Goal: Task Accomplishment & Management: Manage account settings

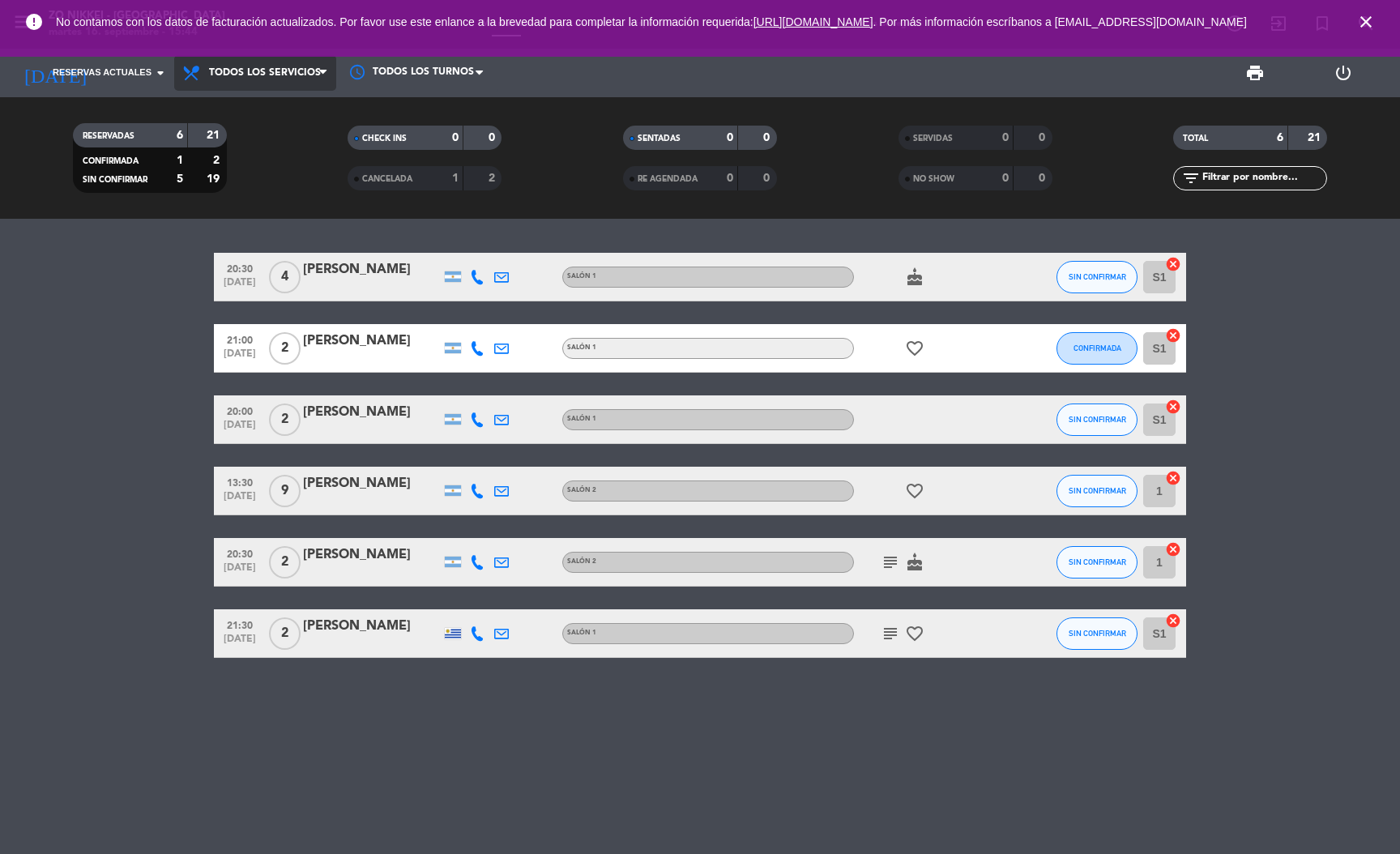
click at [231, 59] on span "Todos los servicios" at bounding box center [255, 72] width 162 height 35
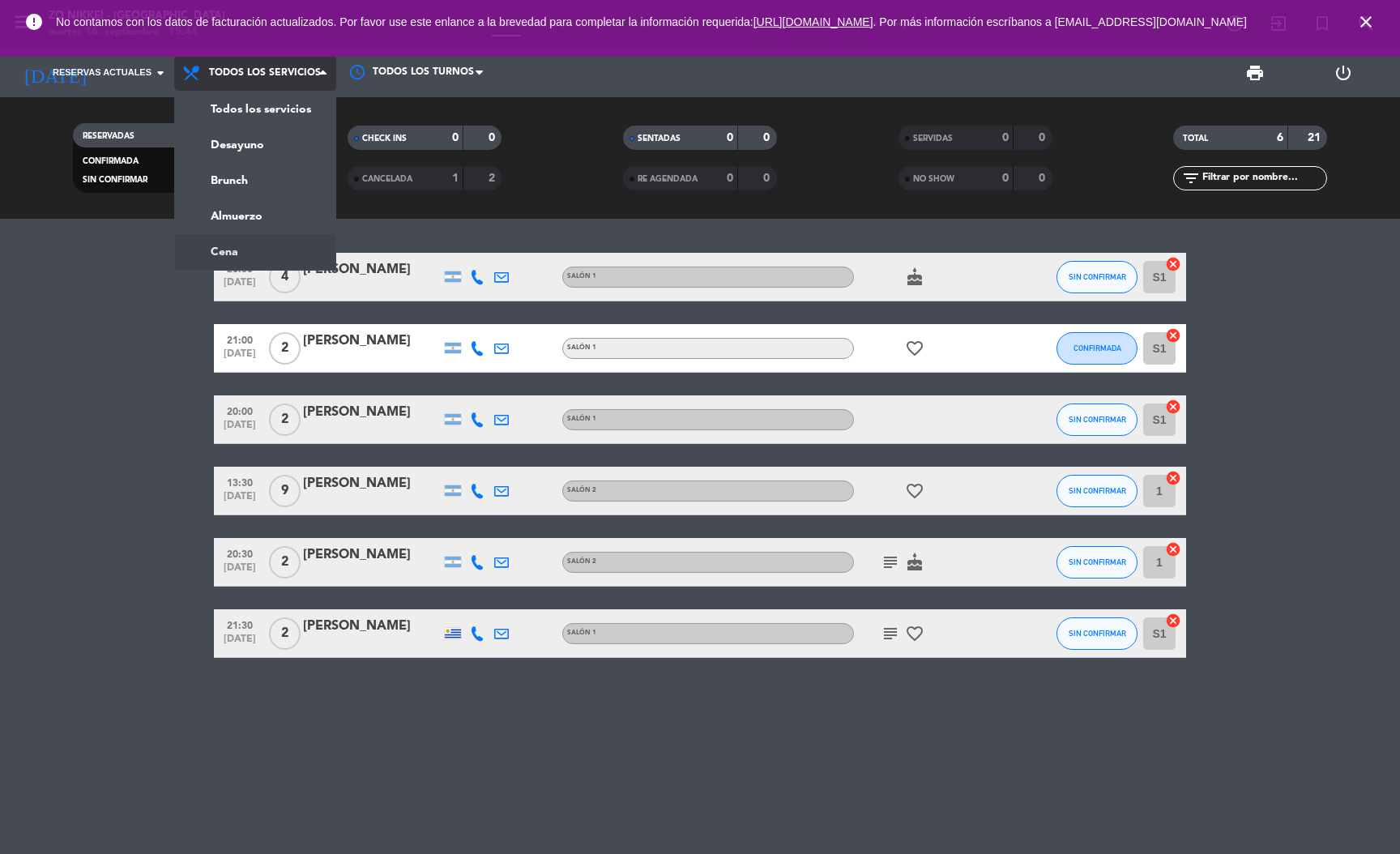
click at [229, 248] on ng-component "menu Zo Nikkei - [GEOGRAPHIC_DATA] [DATE] 16. septiembre - 15:44 Mis reservas M…" at bounding box center [700, 427] width 1400 height 854
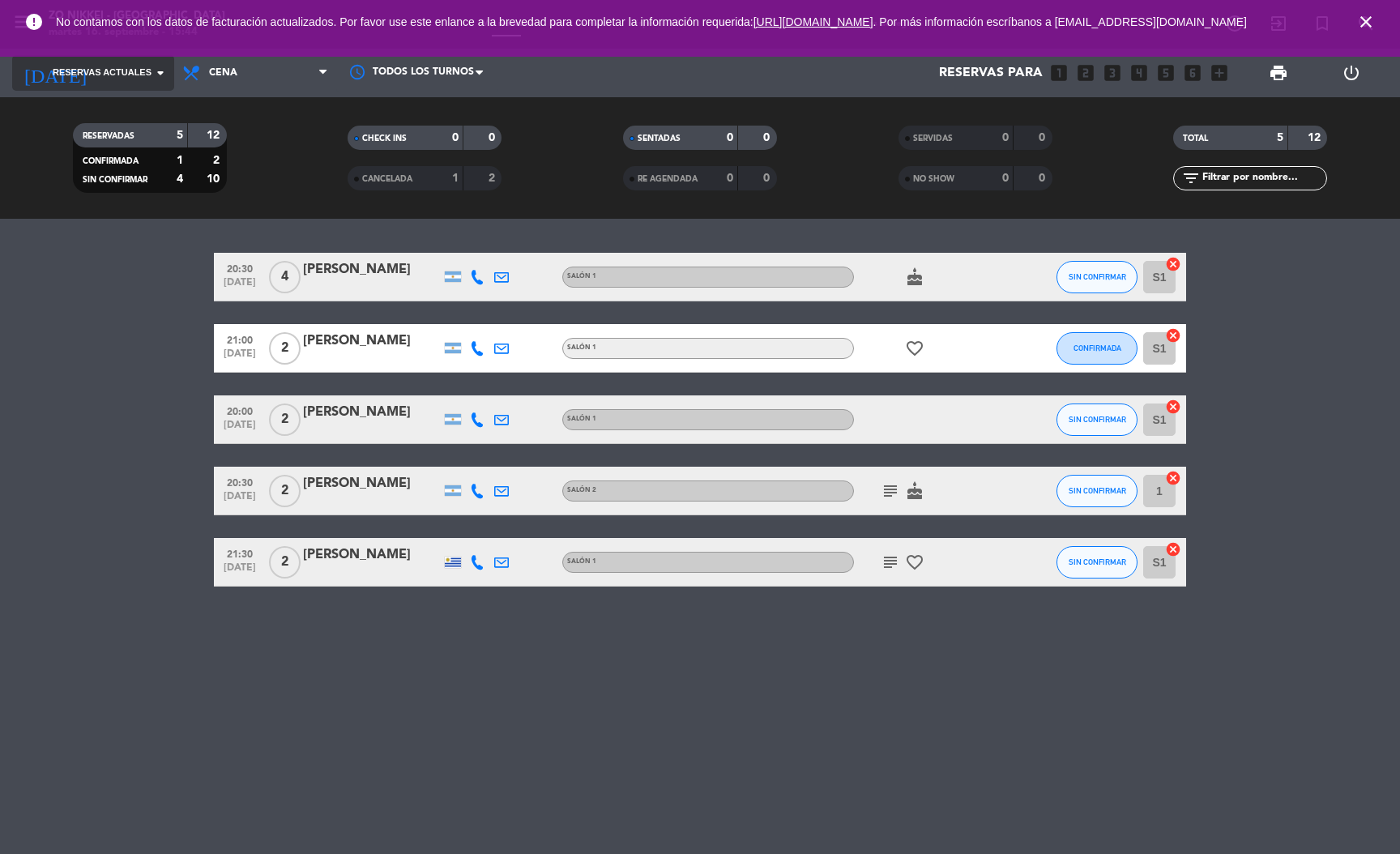
click at [148, 88] on input at bounding box center [184, 73] width 171 height 32
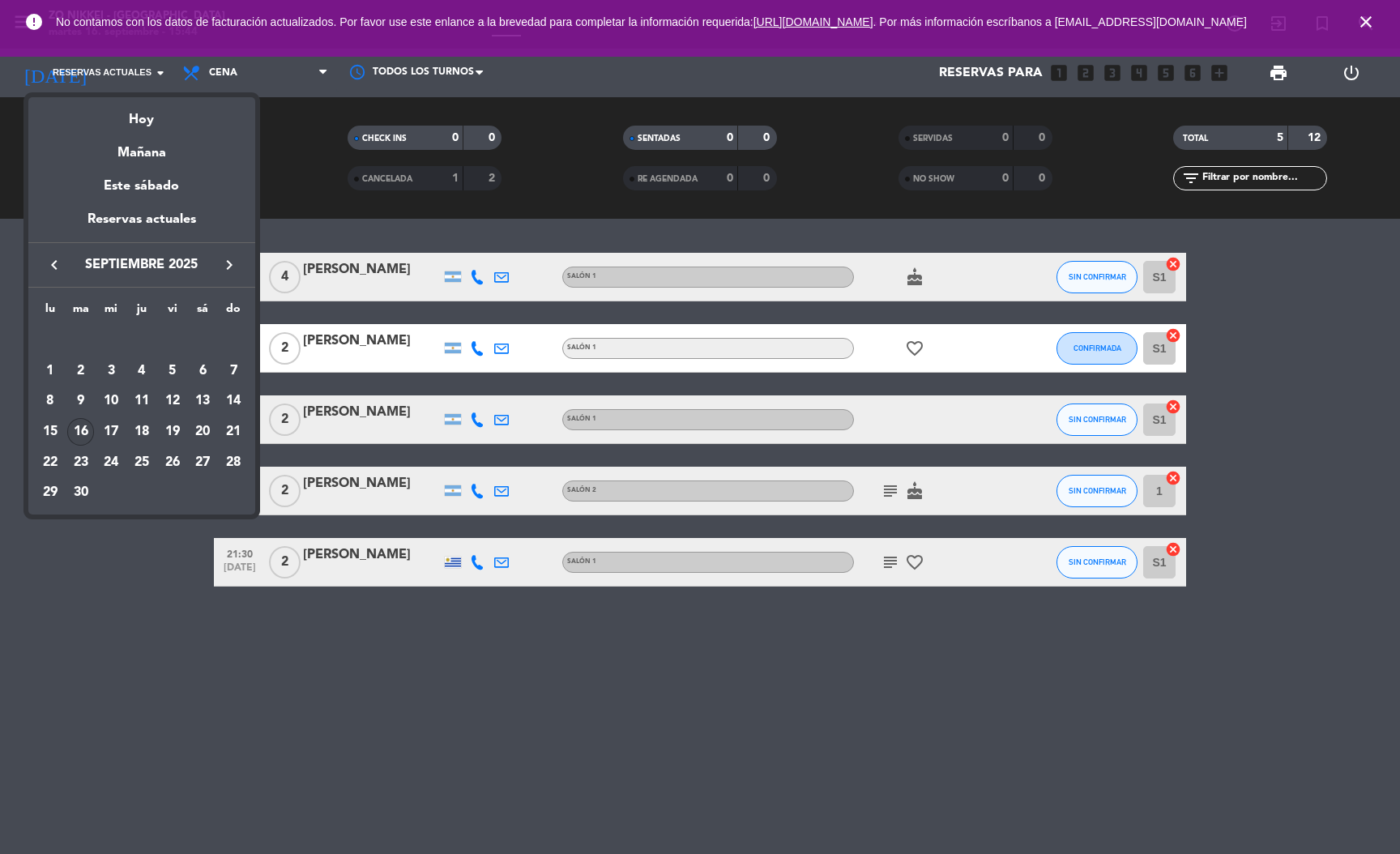
click at [83, 433] on div "16" at bounding box center [82, 432] width 28 height 28
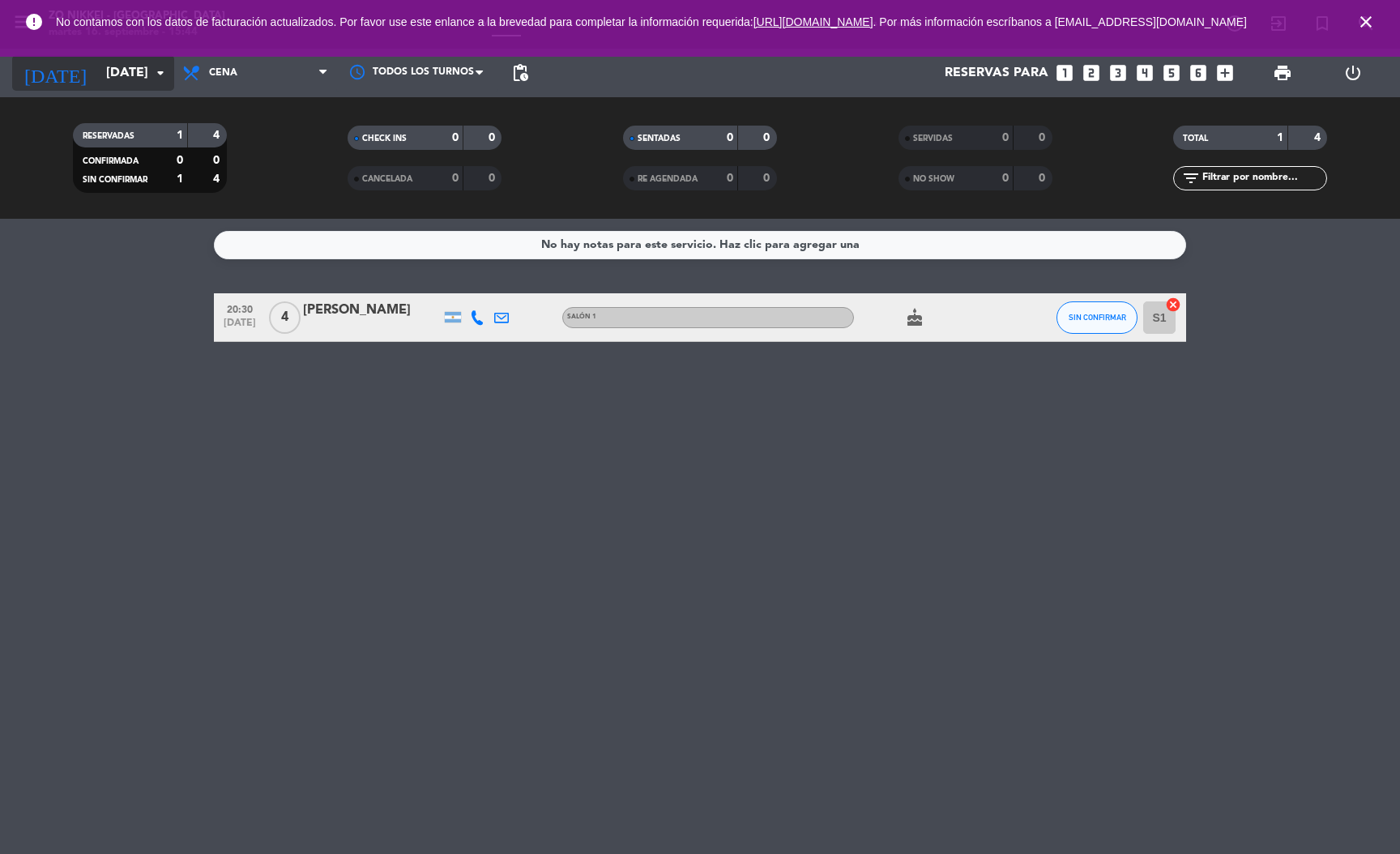
click at [141, 67] on input "[DATE]" at bounding box center [184, 73] width 171 height 32
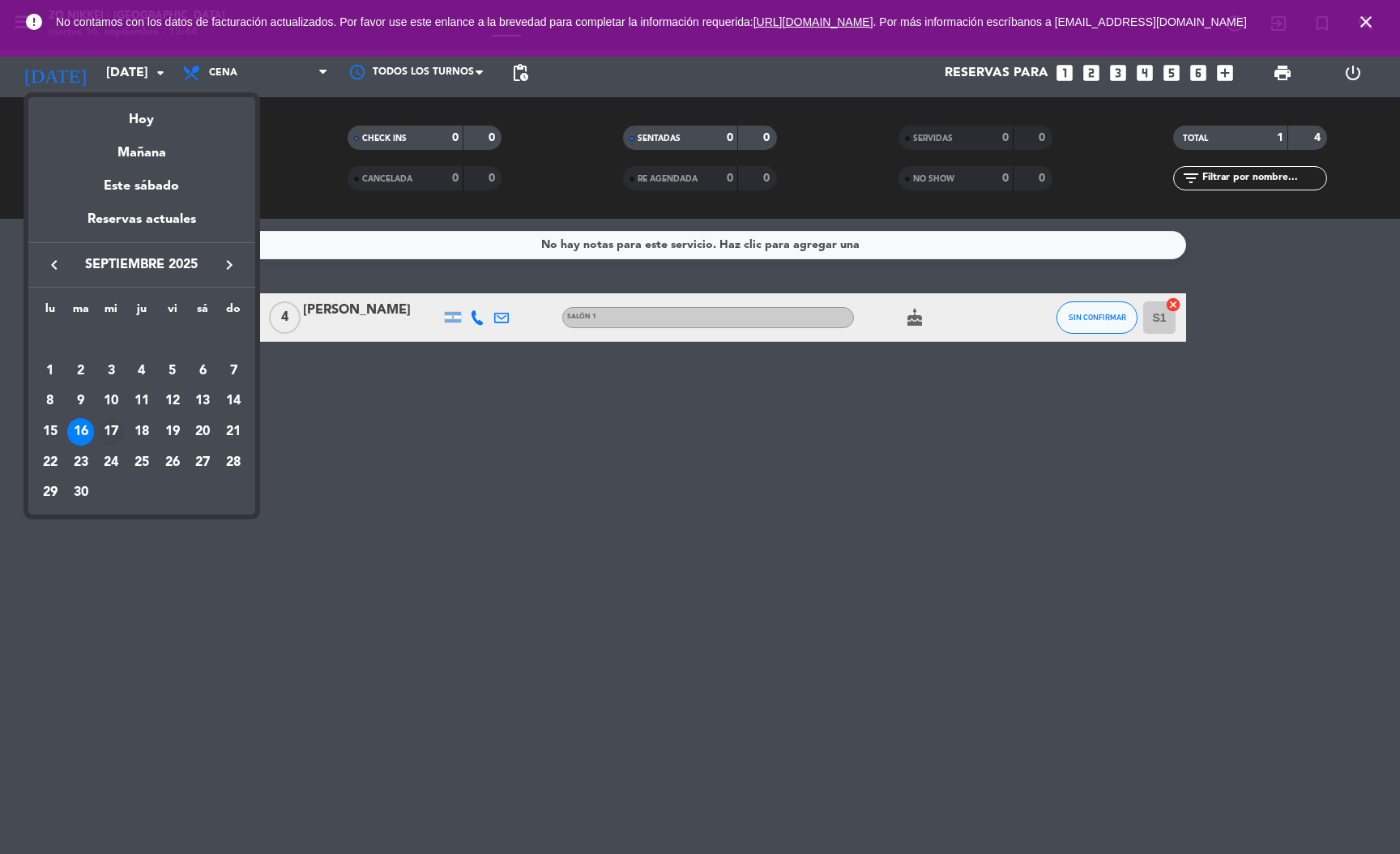
click at [110, 428] on div "17" at bounding box center [111, 432] width 28 height 28
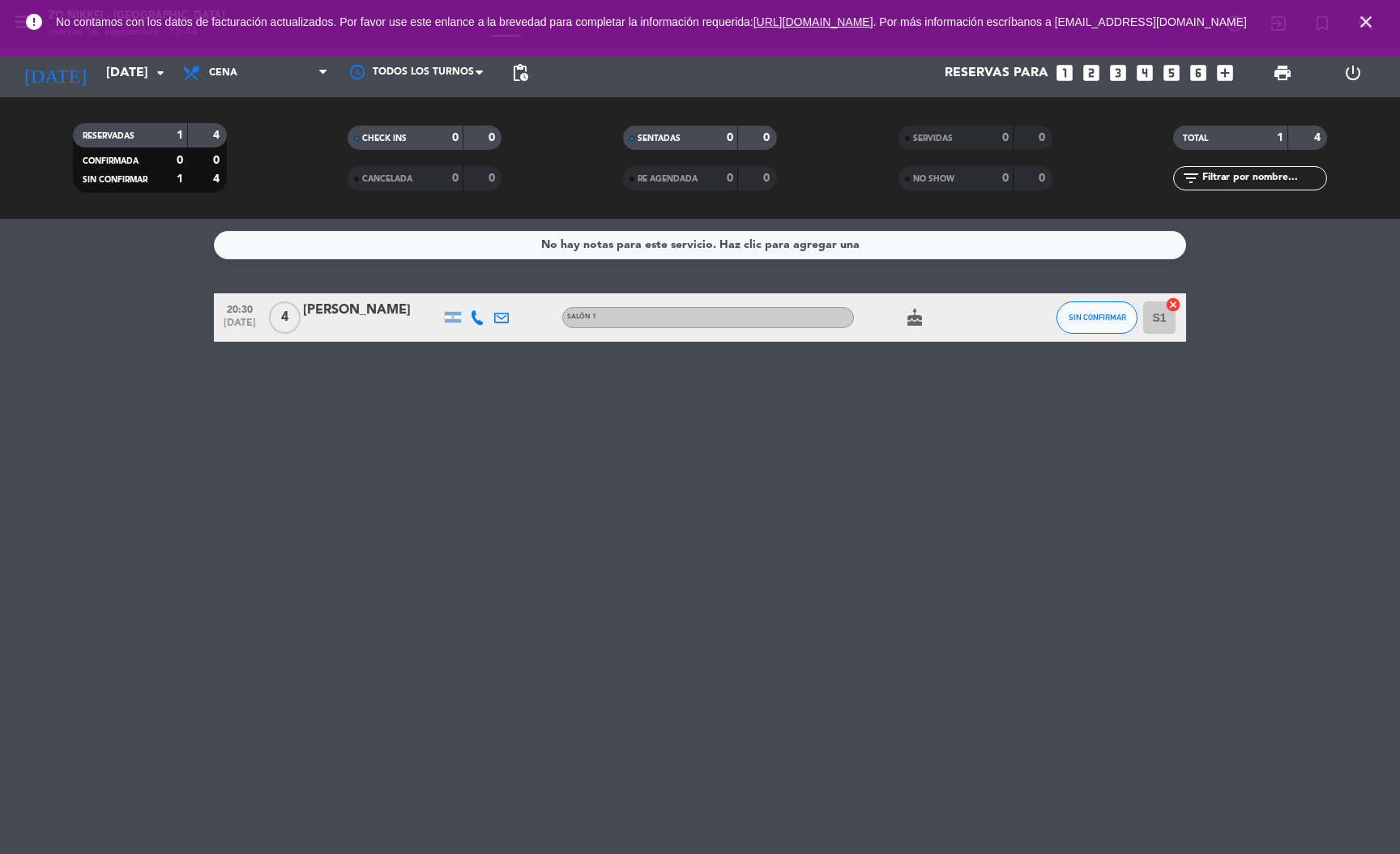
type input "[DATE]"
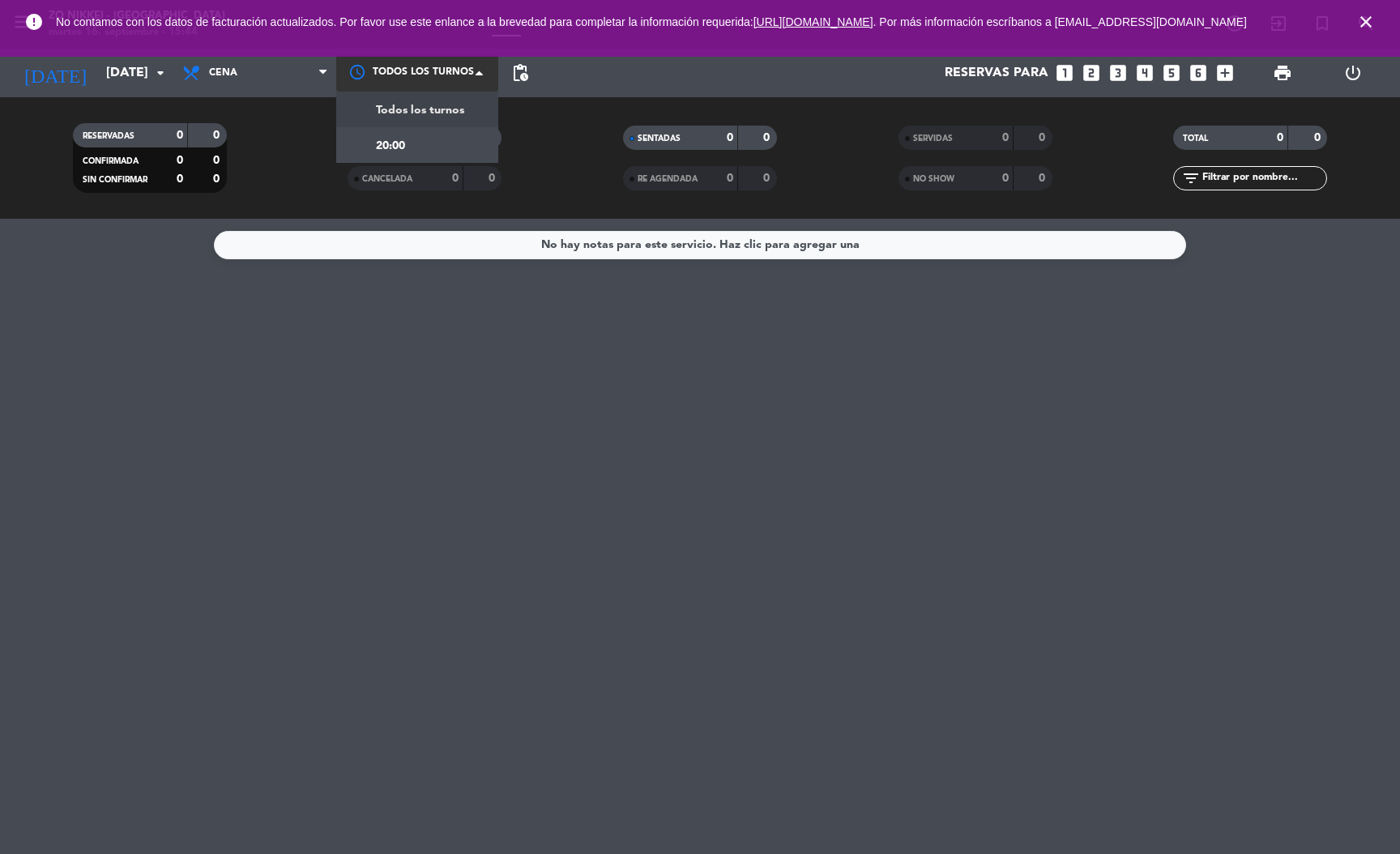
click at [439, 64] on div at bounding box center [417, 72] width 162 height 36
click at [394, 107] on span "Todos los turnos" at bounding box center [419, 110] width 88 height 19
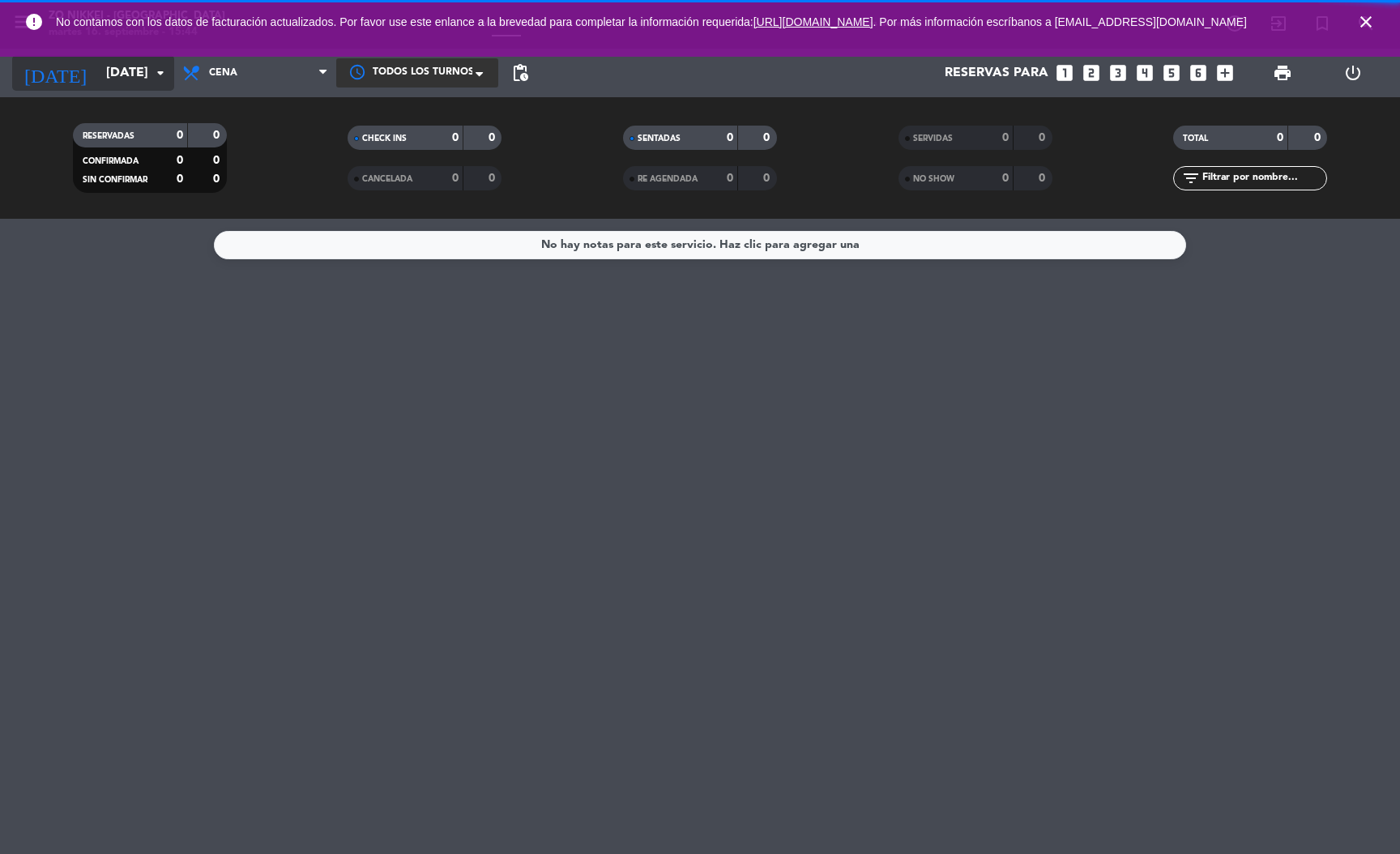
click at [166, 75] on icon "arrow_drop_down" at bounding box center [160, 72] width 19 height 19
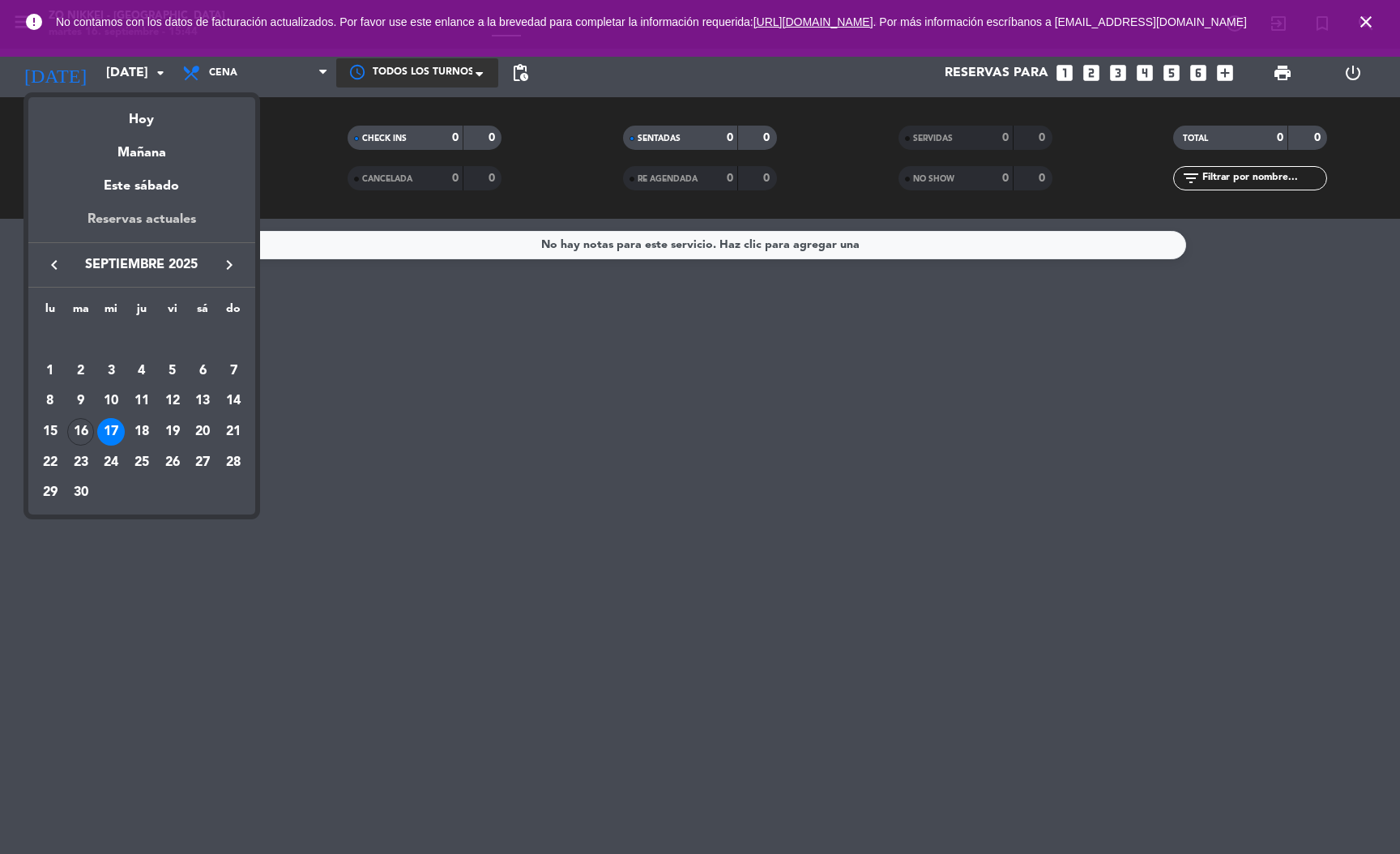
click at [181, 211] on div "Reservas actuales" at bounding box center [142, 225] width 227 height 33
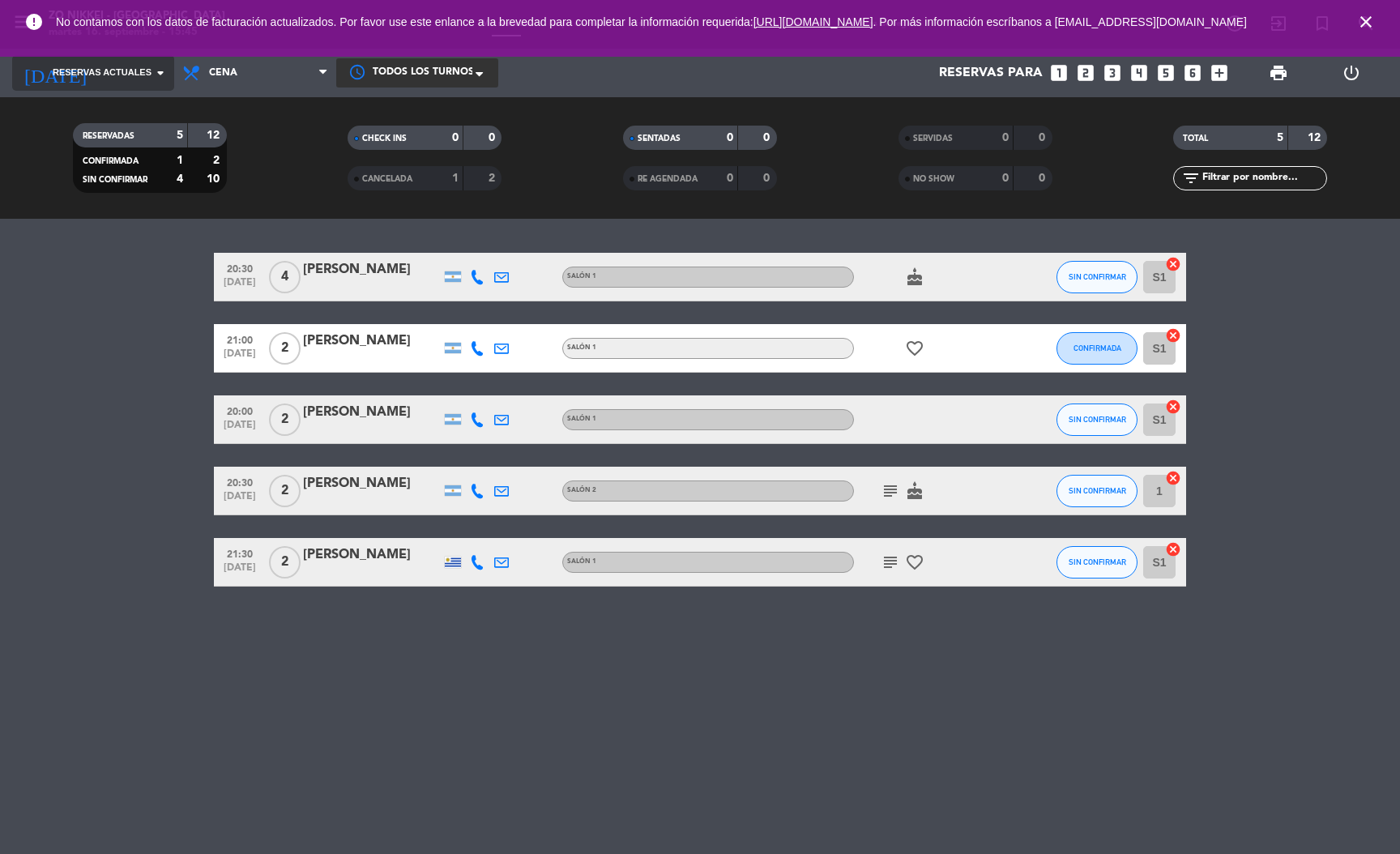
click at [136, 64] on input at bounding box center [184, 73] width 171 height 32
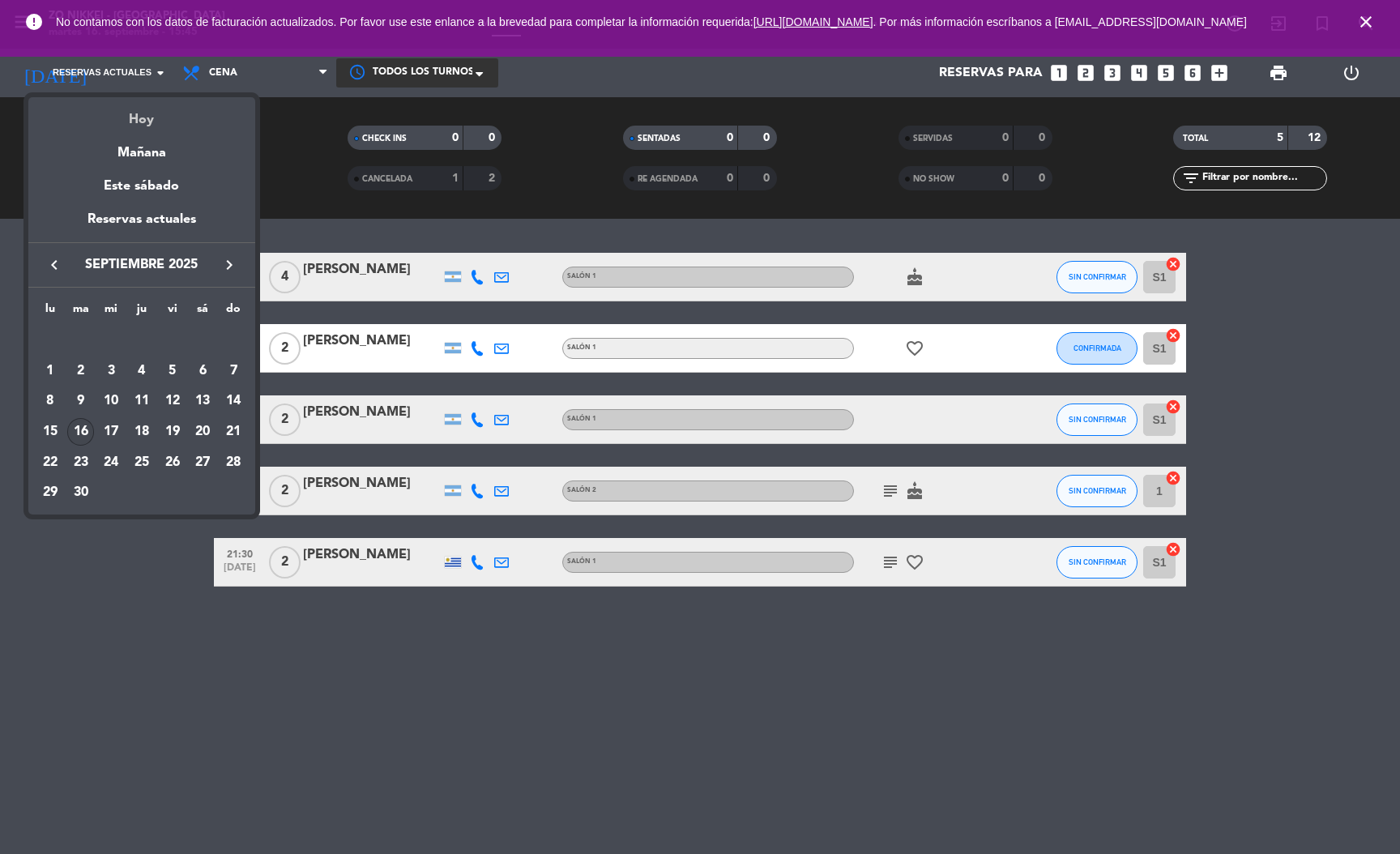
click at [148, 105] on div "Hoy" at bounding box center [142, 114] width 227 height 33
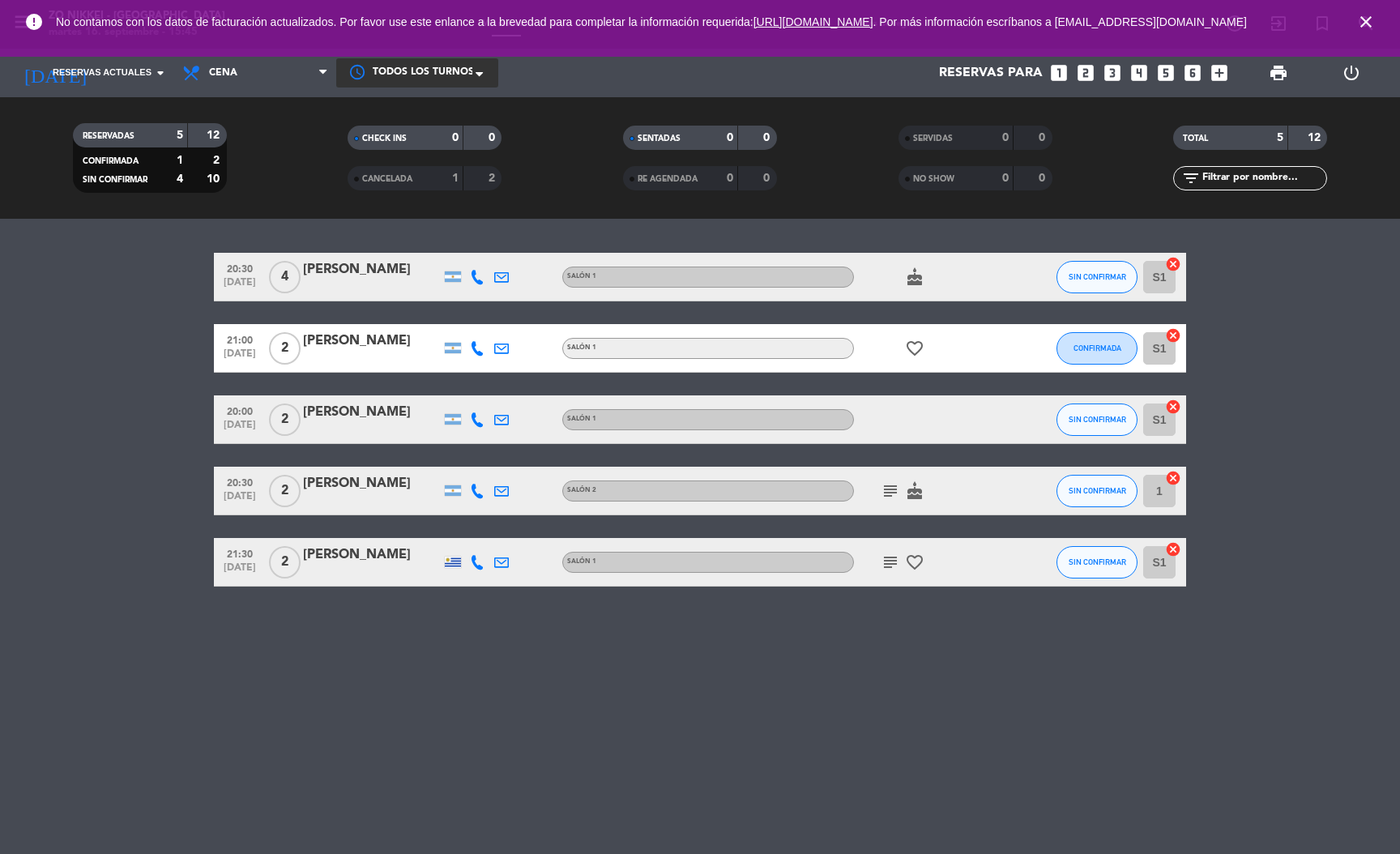
type input "[DATE]"
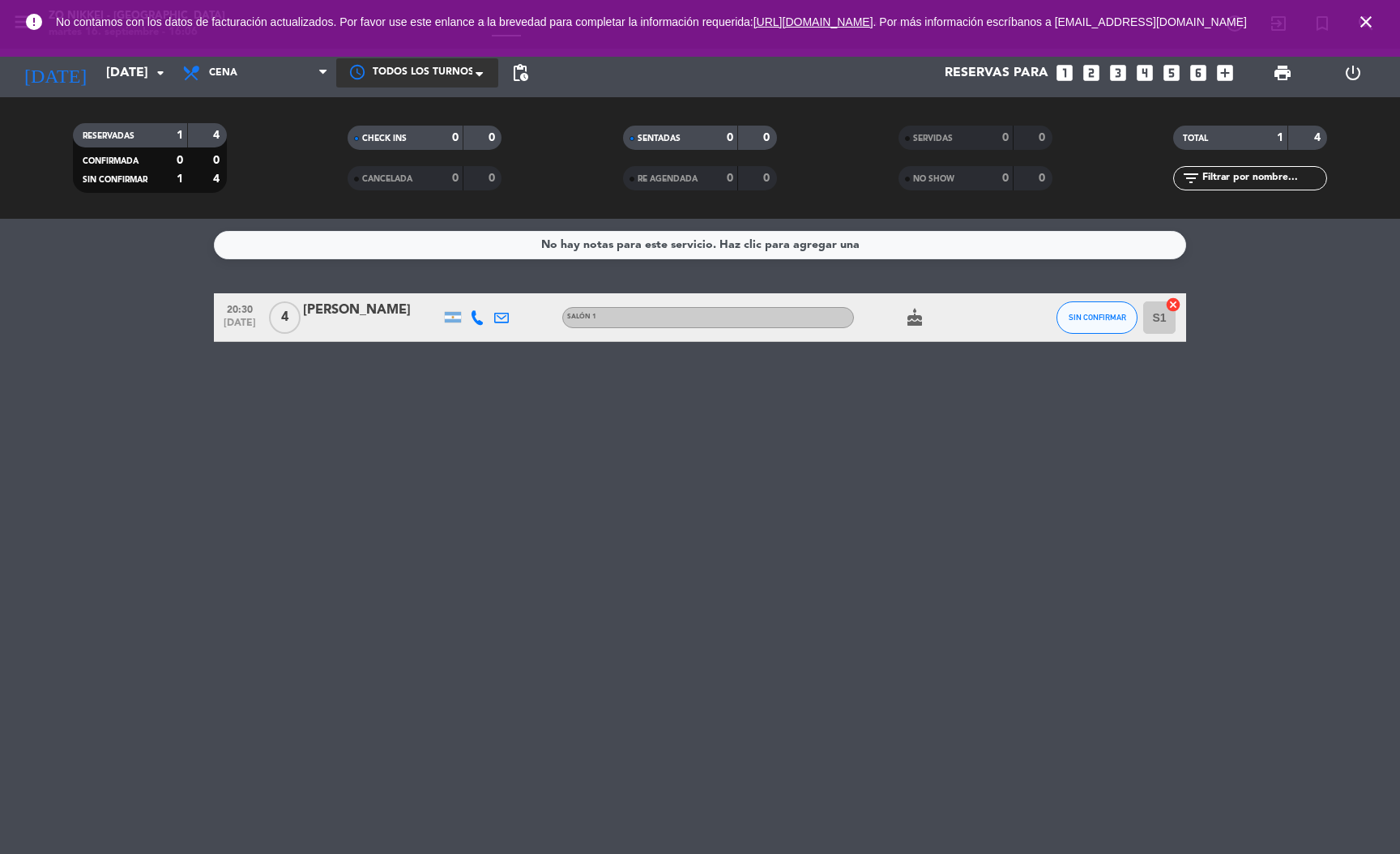
click at [477, 313] on icon at bounding box center [477, 318] width 15 height 15
click at [485, 290] on span "content_paste" at bounding box center [490, 289] width 12 height 12
click at [471, 283] on span "Copiar" at bounding box center [465, 289] width 34 height 17
click at [498, 521] on div "No hay notas para este servicio. Haz clic para agregar una 20:30 [DATE] 4 [PERS…" at bounding box center [700, 536] width 1400 height 635
click at [1109, 324] on button "SIN CONFIRMAR" at bounding box center [1096, 317] width 81 height 32
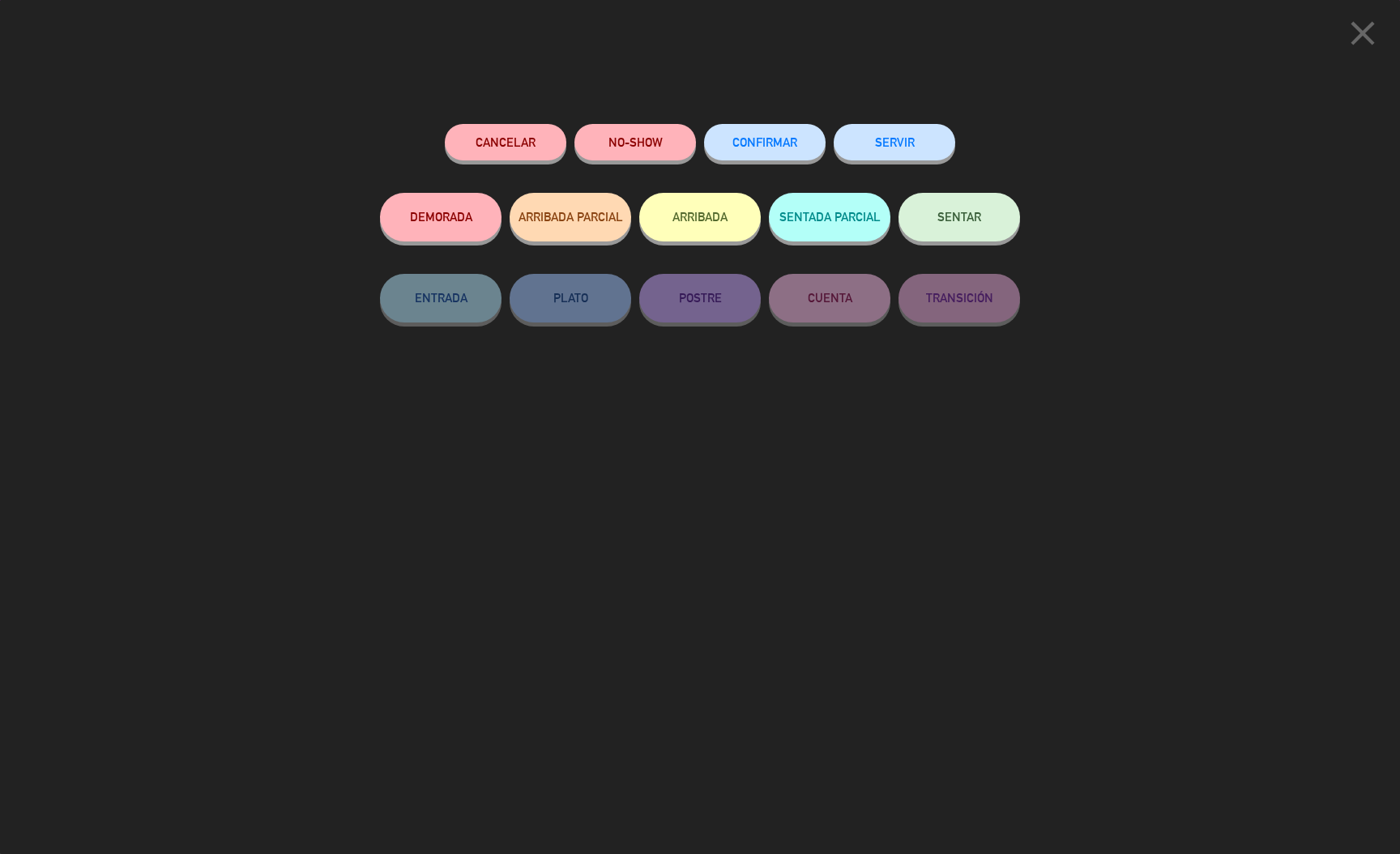
click at [766, 148] on span "CONFIRMAR" at bounding box center [765, 142] width 65 height 14
